Goal: Task Accomplishment & Management: Manage account settings

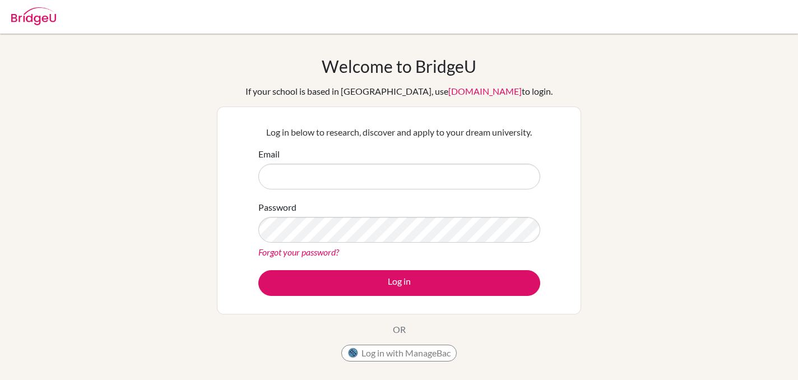
click at [319, 188] on input "Email" at bounding box center [399, 177] width 282 height 26
type input "guidance.counselor@dakar-academy.org"
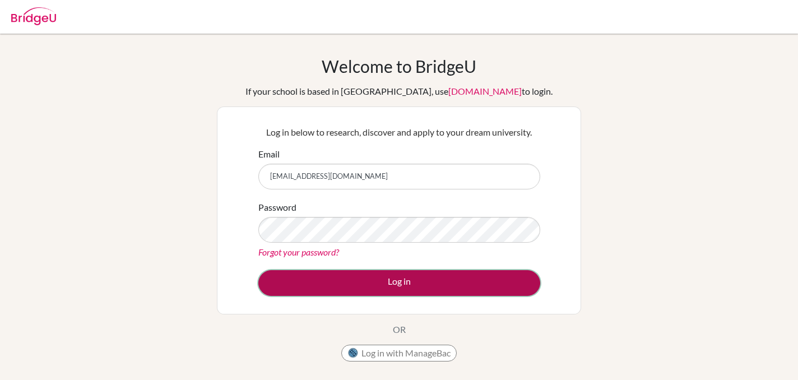
click at [402, 285] on button "Log in" at bounding box center [399, 283] width 282 height 26
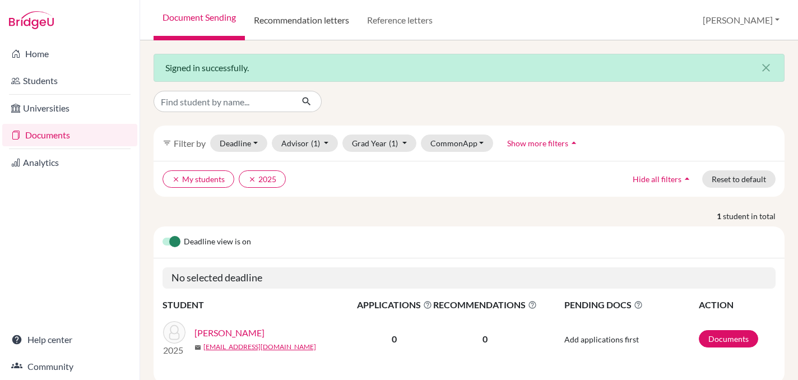
click at [315, 21] on link "Recommendation letters" at bounding box center [301, 20] width 113 height 40
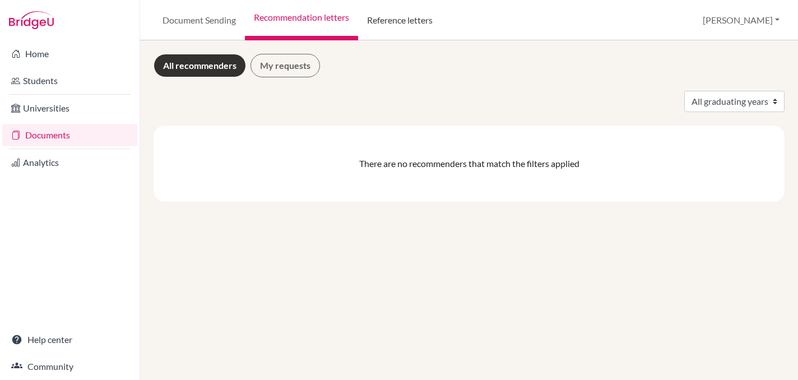
click at [382, 23] on link "Reference letters" at bounding box center [399, 20] width 83 height 40
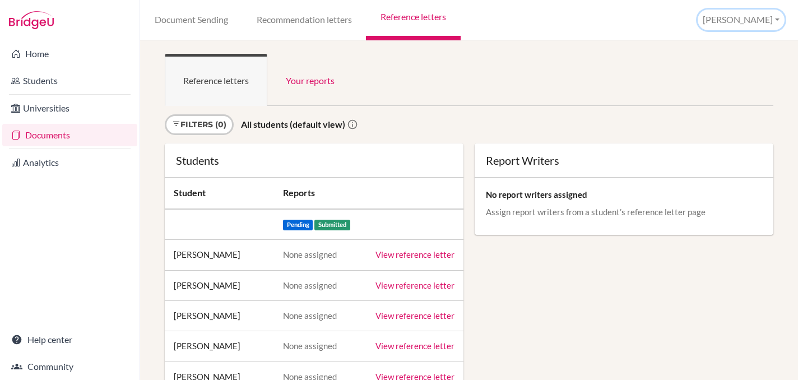
click at [753, 23] on button "[PERSON_NAME]" at bounding box center [741, 20] width 87 height 21
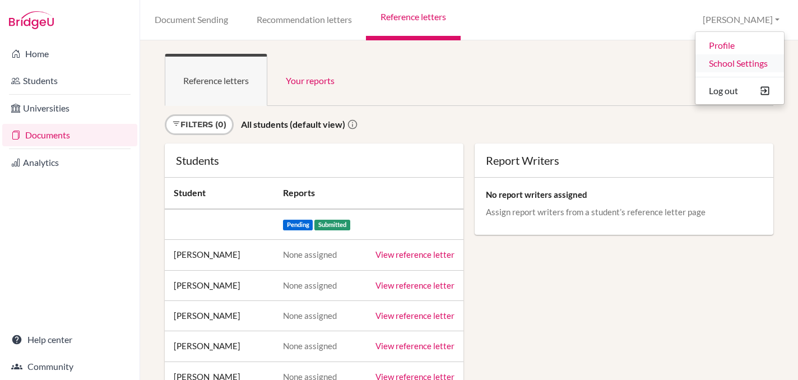
click at [733, 64] on link "School Settings" at bounding box center [739, 63] width 89 height 18
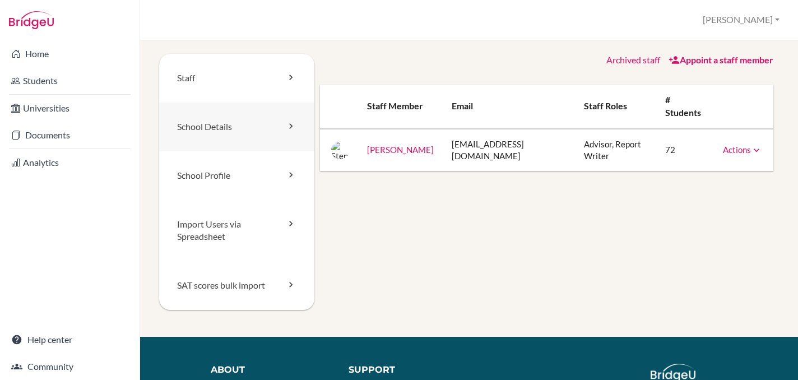
click at [247, 129] on link "School Details" at bounding box center [236, 127] width 155 height 49
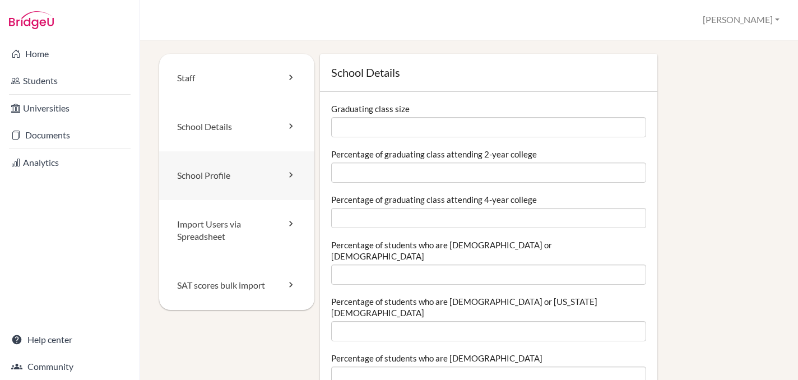
click at [252, 171] on link "School Profile" at bounding box center [236, 175] width 155 height 49
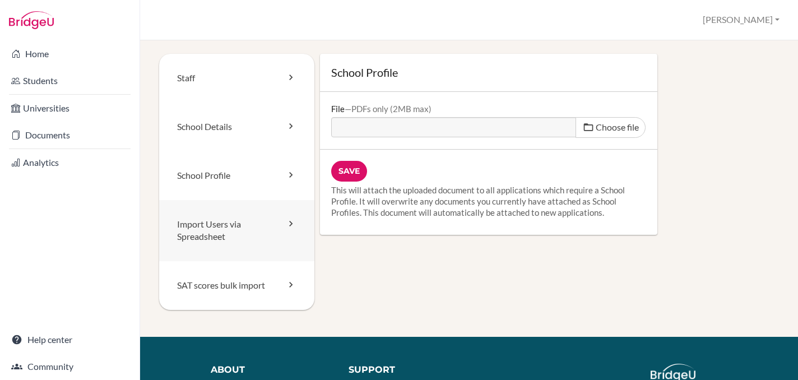
click at [259, 233] on link "Import Users via Spreadsheet" at bounding box center [236, 231] width 155 height 62
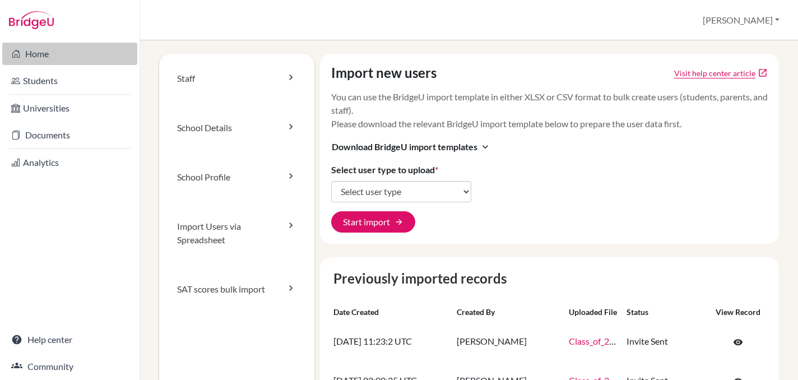
click at [63, 52] on link "Home" at bounding box center [69, 54] width 135 height 22
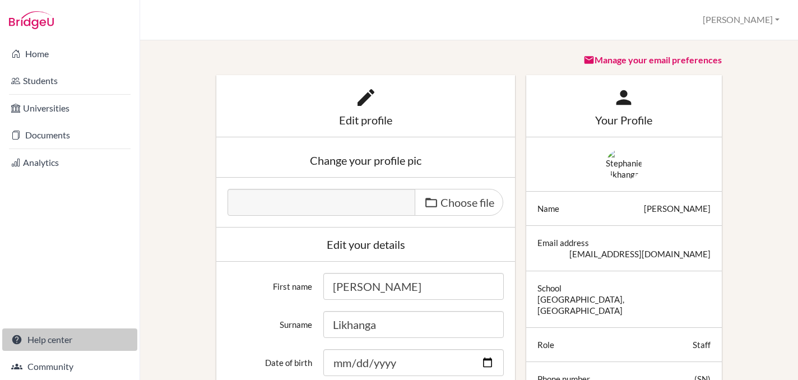
click at [49, 338] on link "Help center" at bounding box center [69, 339] width 135 height 22
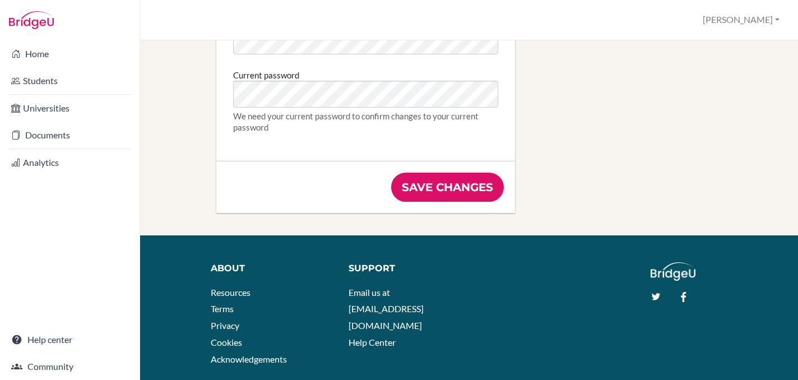
scroll to position [766, 0]
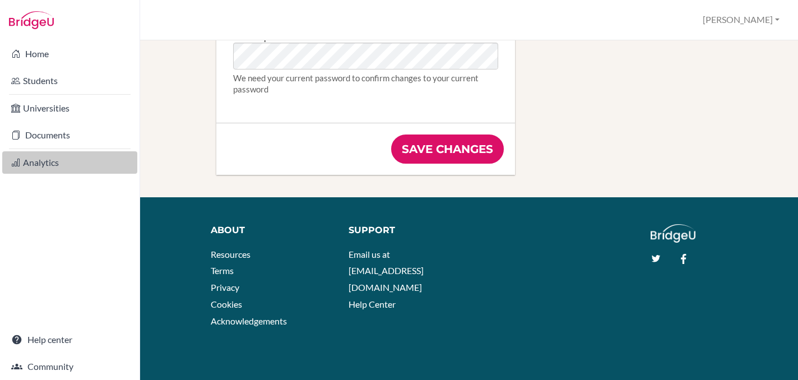
click at [29, 161] on link "Analytics" at bounding box center [69, 162] width 135 height 22
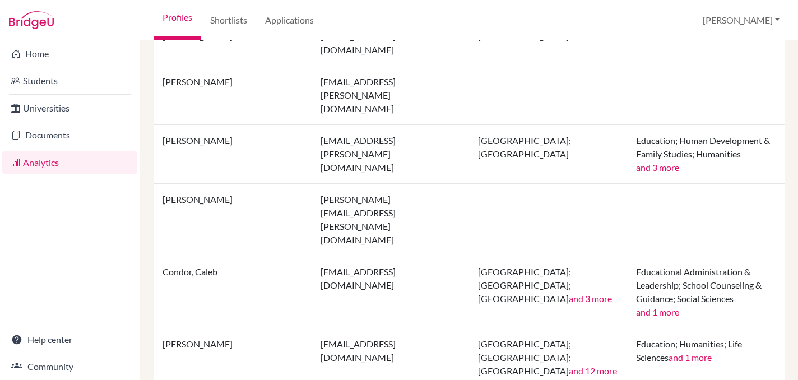
scroll to position [1125, 0]
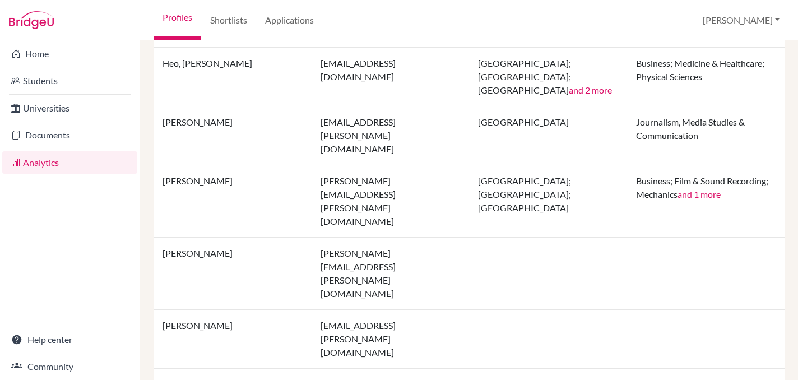
scroll to position [750, 0]
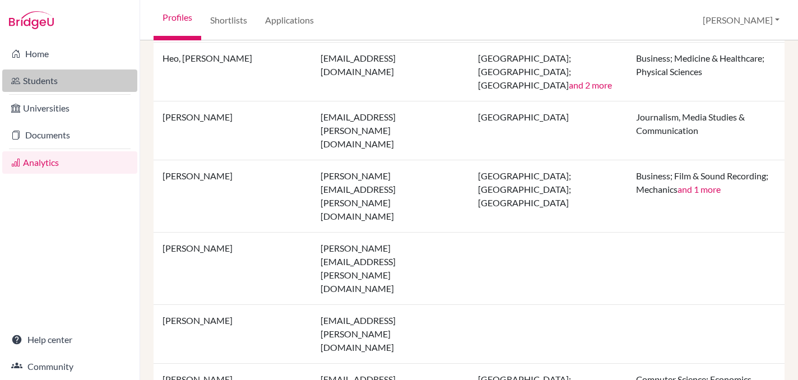
click at [37, 76] on link "Students" at bounding box center [69, 80] width 135 height 22
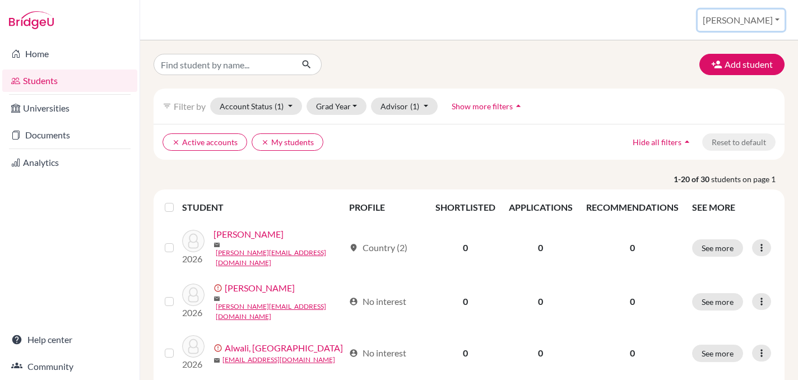
click at [758, 19] on button "[PERSON_NAME]" at bounding box center [741, 20] width 87 height 21
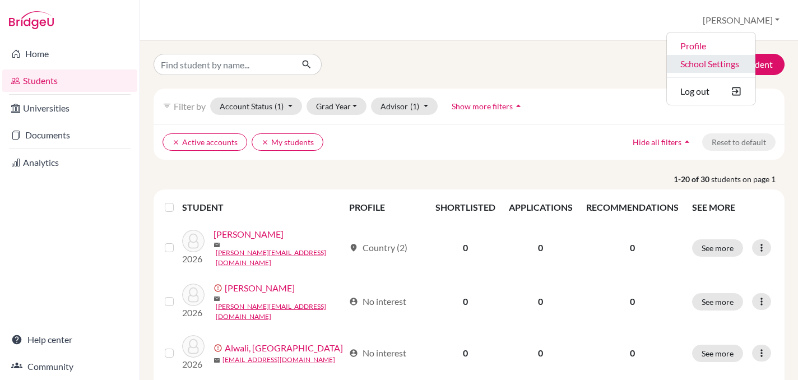
click at [727, 63] on link "School Settings" at bounding box center [711, 64] width 89 height 18
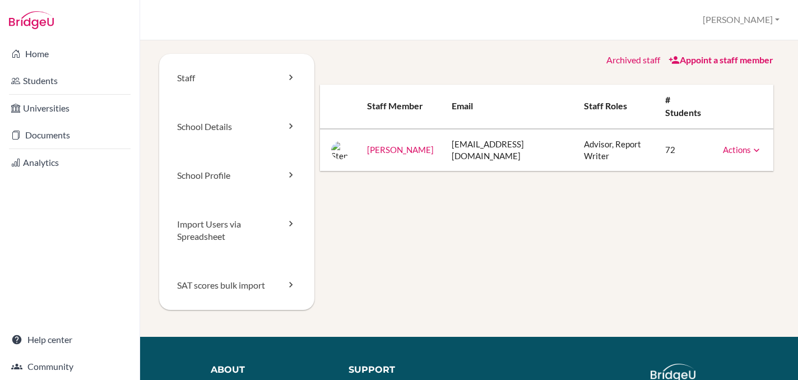
click at [733, 150] on link "Actions" at bounding box center [742, 150] width 39 height 10
click at [222, 80] on link "Staff" at bounding box center [236, 78] width 155 height 49
click at [211, 124] on link "School Details" at bounding box center [236, 127] width 155 height 49
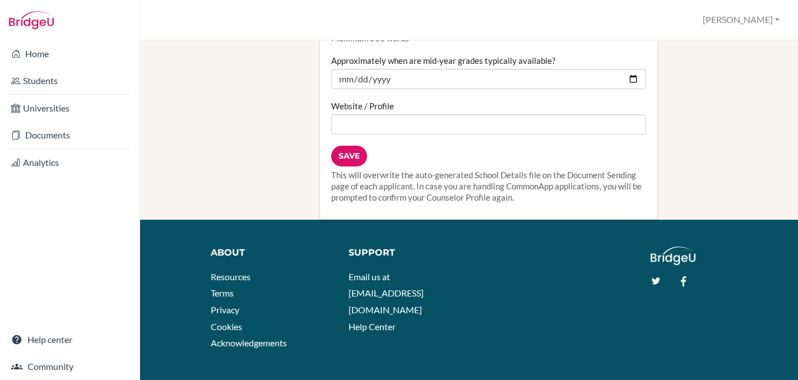
scroll to position [1338, 0]
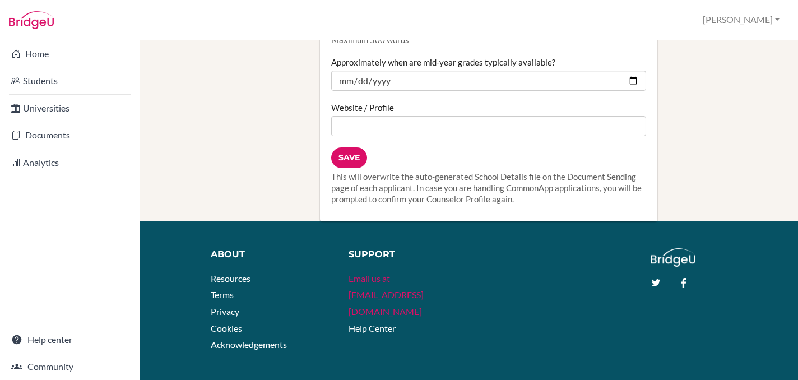
click at [421, 273] on link "Email us at [EMAIL_ADDRESS][DOMAIN_NAME]" at bounding box center [386, 295] width 75 height 44
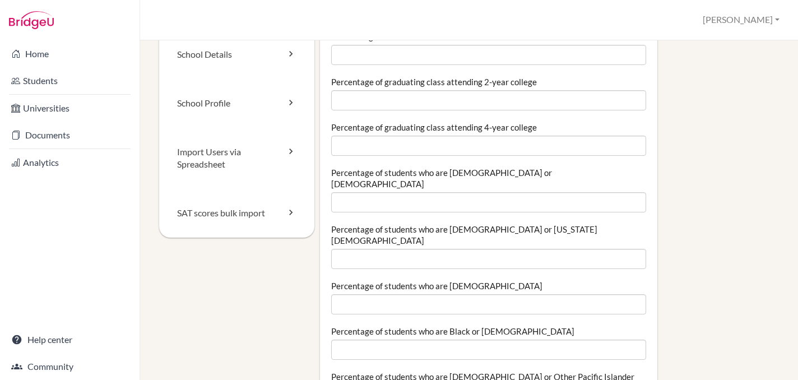
scroll to position [0, 0]
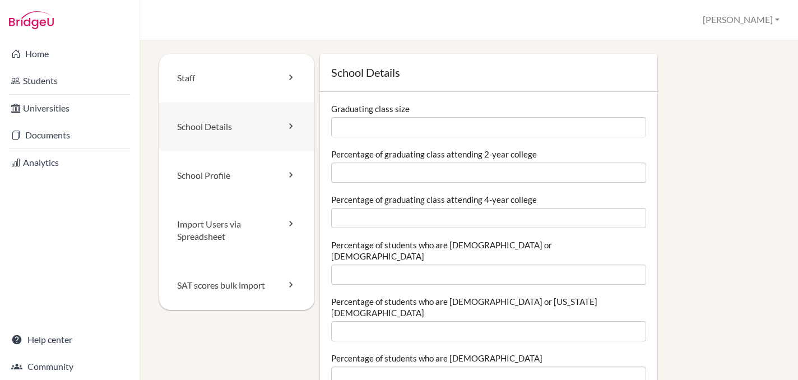
click at [239, 135] on link "School Details" at bounding box center [236, 127] width 155 height 49
click at [233, 166] on link "School Profile" at bounding box center [236, 175] width 155 height 49
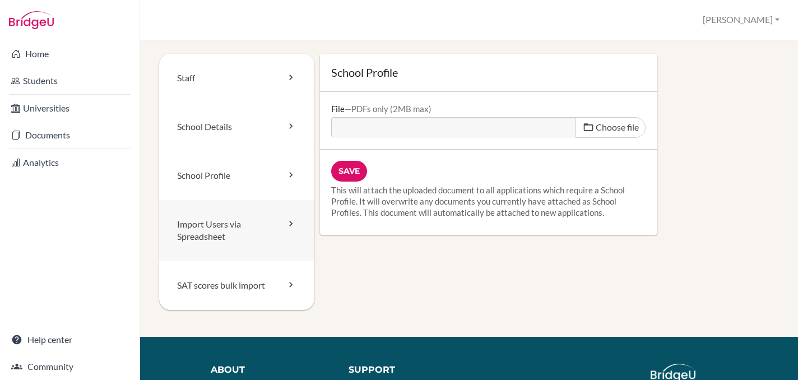
click at [229, 222] on link "Import Users via Spreadsheet" at bounding box center [236, 231] width 155 height 62
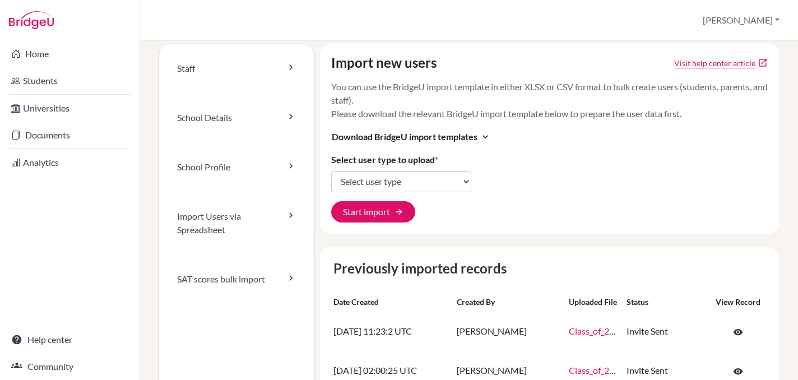
scroll to position [6, 0]
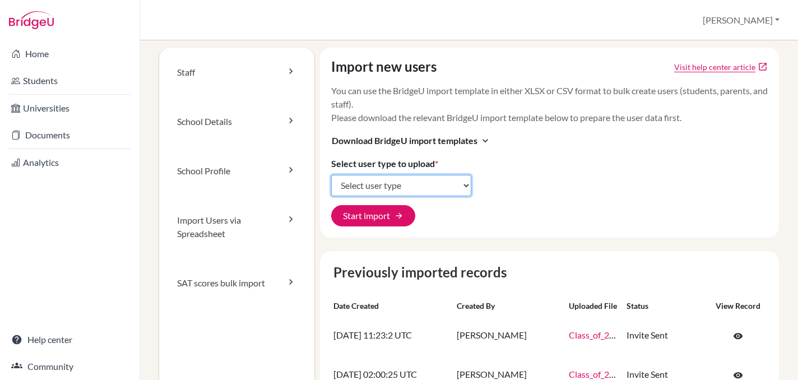
click at [416, 187] on select "Select user type Students Students and parents Parents Advisors Report writers" at bounding box center [401, 185] width 140 height 21
click at [444, 143] on span "Download BridgeU import templates" at bounding box center [405, 140] width 146 height 13
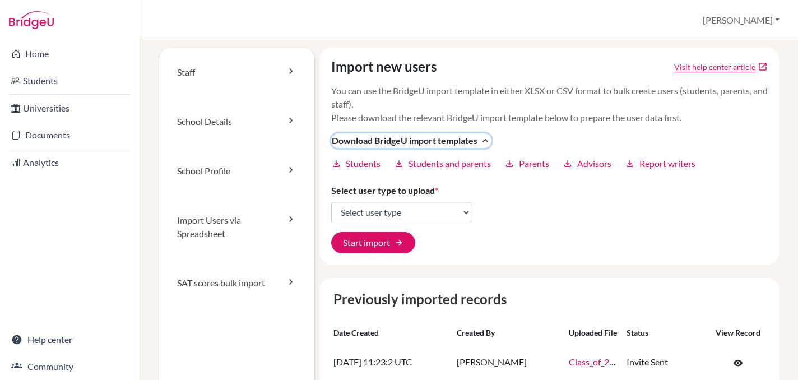
click at [444, 143] on span "Download BridgeU import templates" at bounding box center [405, 140] width 146 height 13
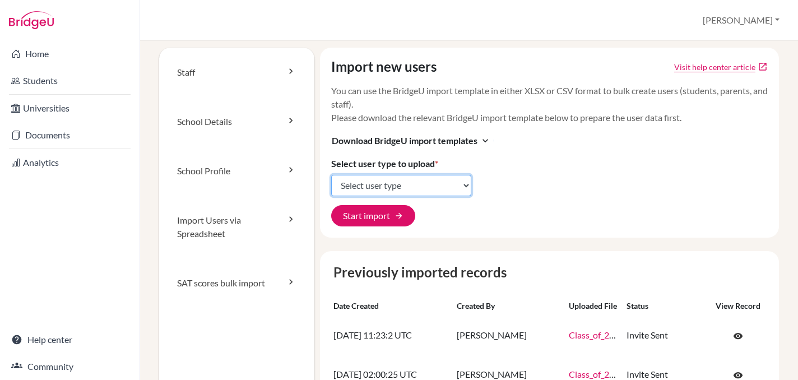
click at [421, 186] on select "Select user type Students Students and parents Parents Advisors Report writers" at bounding box center [401, 185] width 140 height 21
click at [331, 175] on select "Select user type Students Students and parents Parents Advisors Report writers" at bounding box center [401, 185] width 140 height 21
click at [248, 289] on link "SAT scores bulk import" at bounding box center [236, 282] width 155 height 49
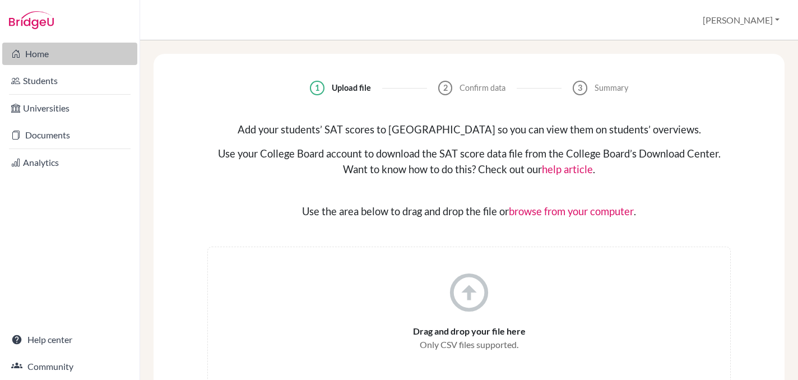
click at [55, 53] on link "Home" at bounding box center [69, 54] width 135 height 22
